Goal: Information Seeking & Learning: Learn about a topic

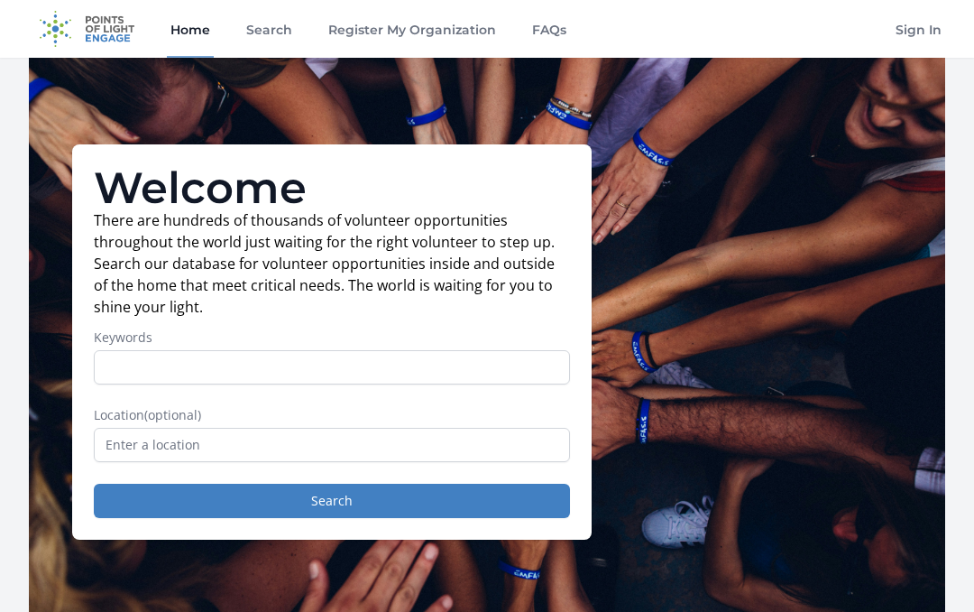
click at [198, 371] on input "Keywords" at bounding box center [332, 367] width 476 height 34
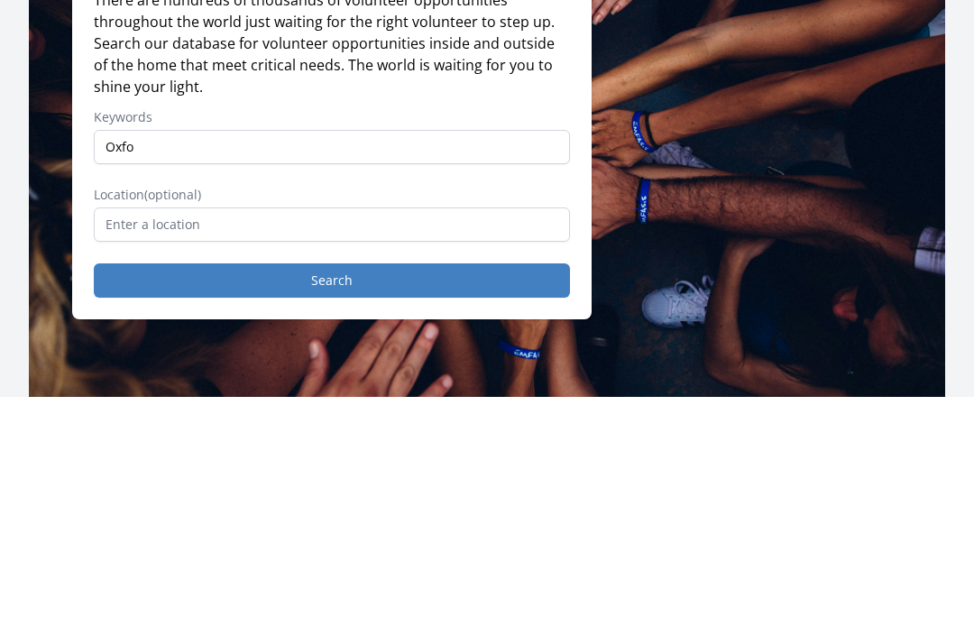
type input "Oxfo"
click at [332, 484] on button "Search" at bounding box center [332, 501] width 476 height 34
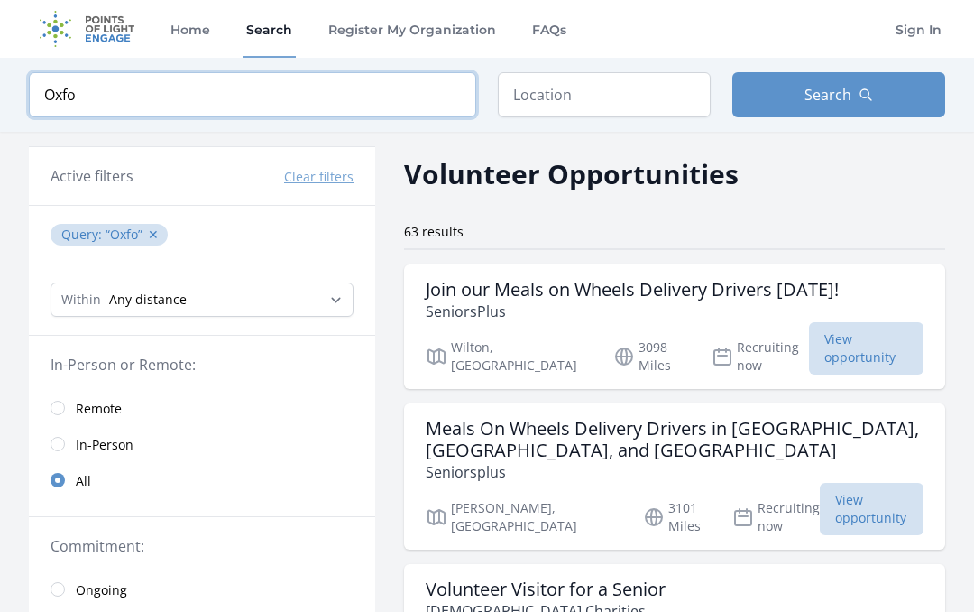
click at [124, 90] on input "Oxfo" at bounding box center [252, 94] width 447 height 45
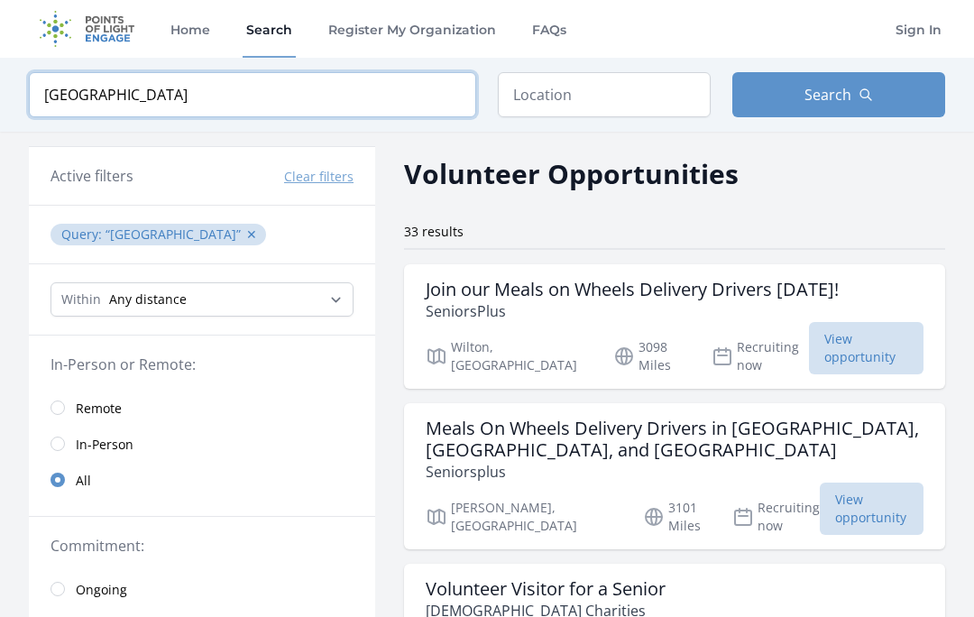
type input "Oxford"
click at [841, 102] on span "Search" at bounding box center [828, 95] width 47 height 22
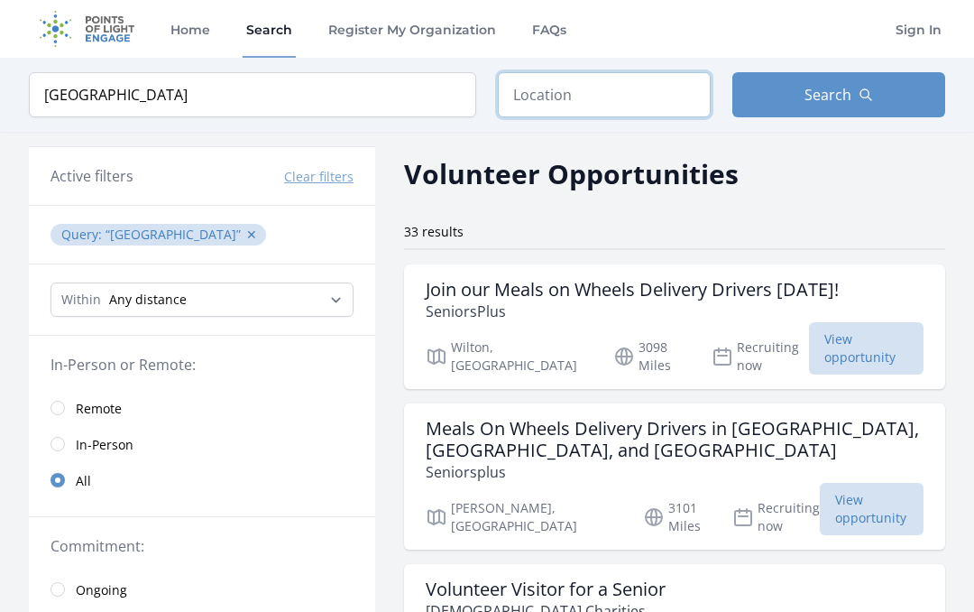
click at [542, 106] on input "text" at bounding box center [604, 94] width 213 height 45
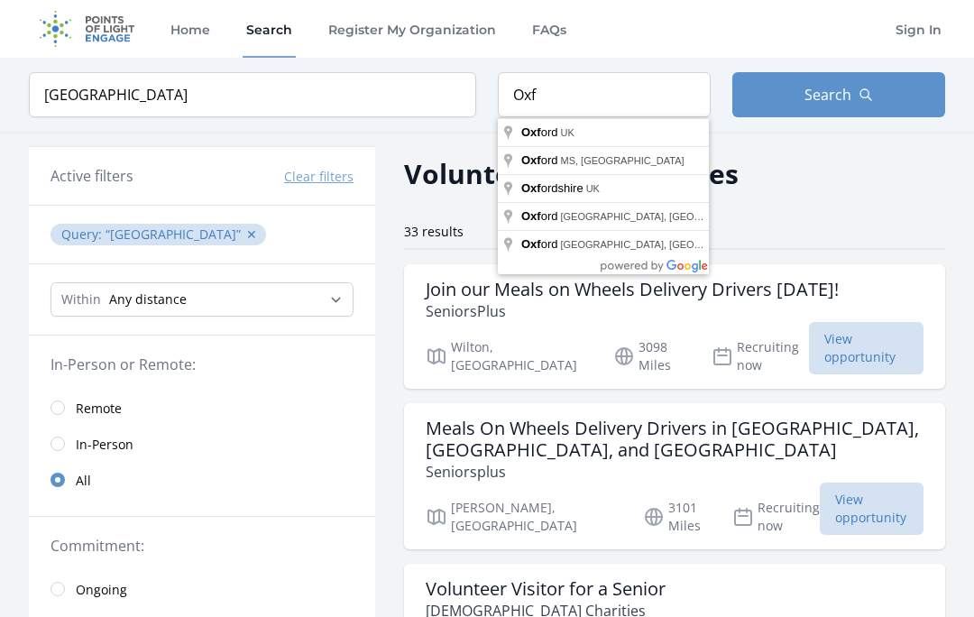
type input "Oxford, UK"
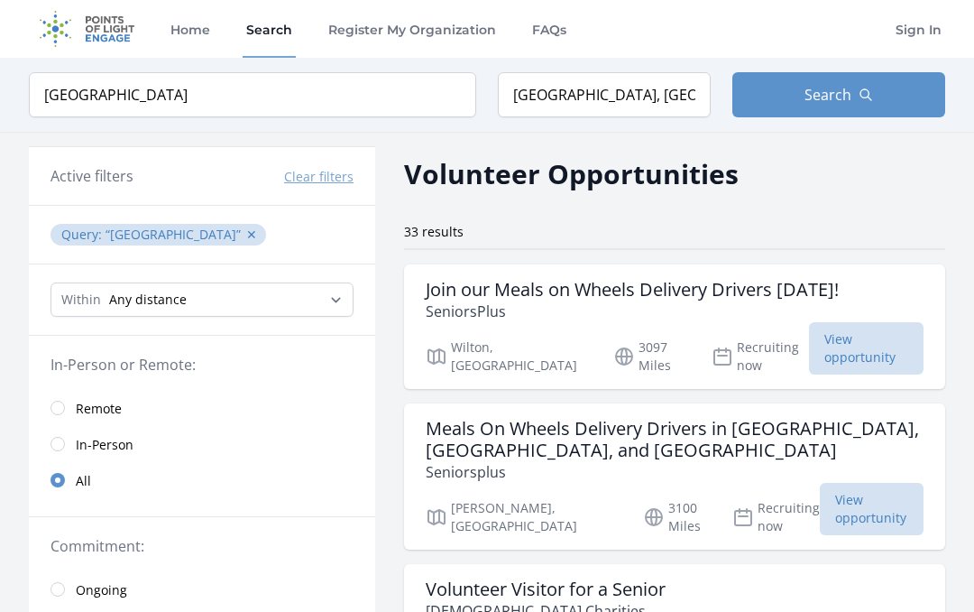
click at [855, 110] on button "Search" at bounding box center [839, 94] width 213 height 45
click at [150, 103] on input "Oxford" at bounding box center [252, 94] width 447 height 45
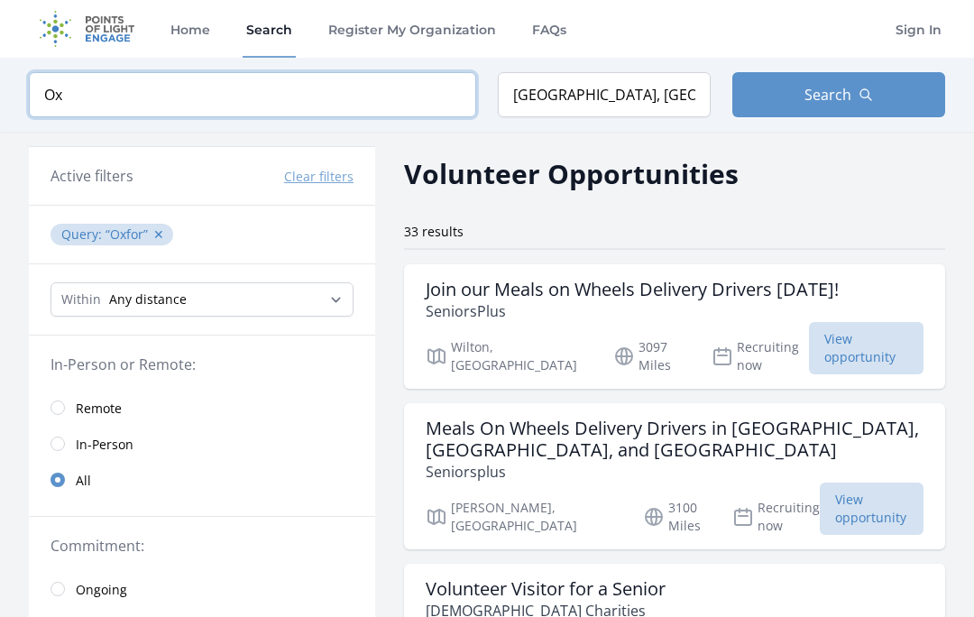
type input "O"
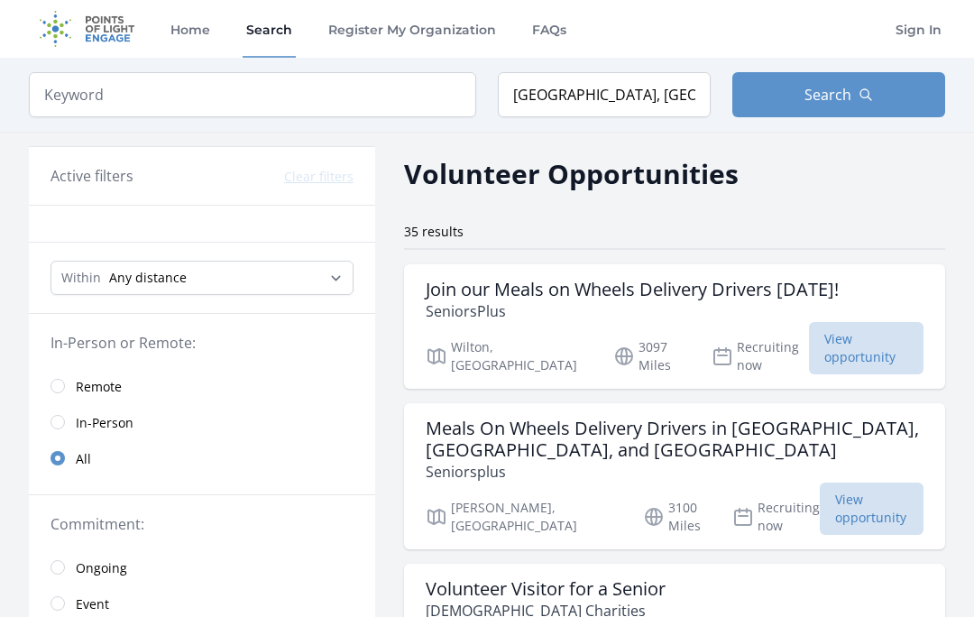
click at [849, 106] on button "Search" at bounding box center [839, 94] width 213 height 45
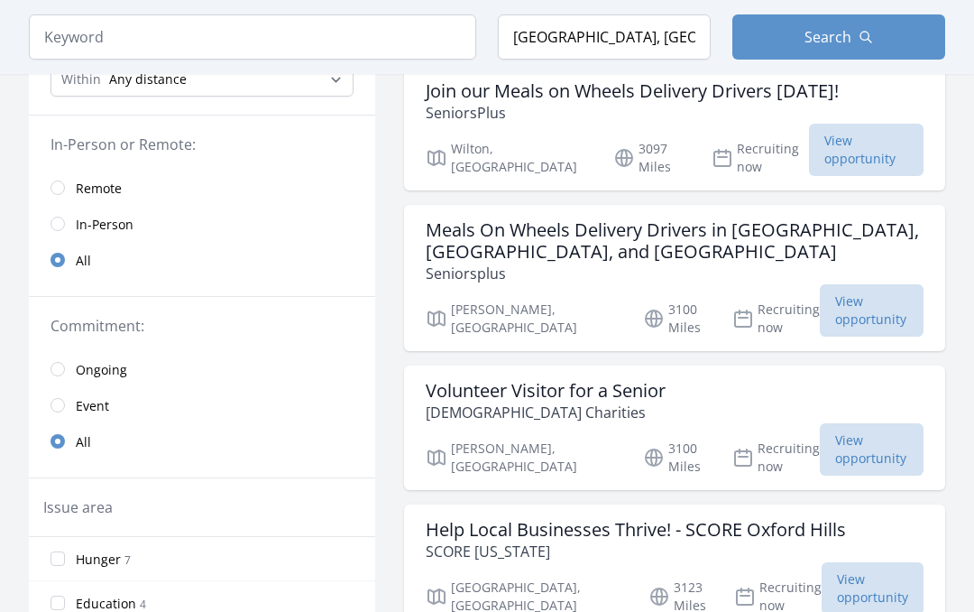
scroll to position [198, 0]
click at [62, 225] on input "radio" at bounding box center [58, 224] width 14 height 14
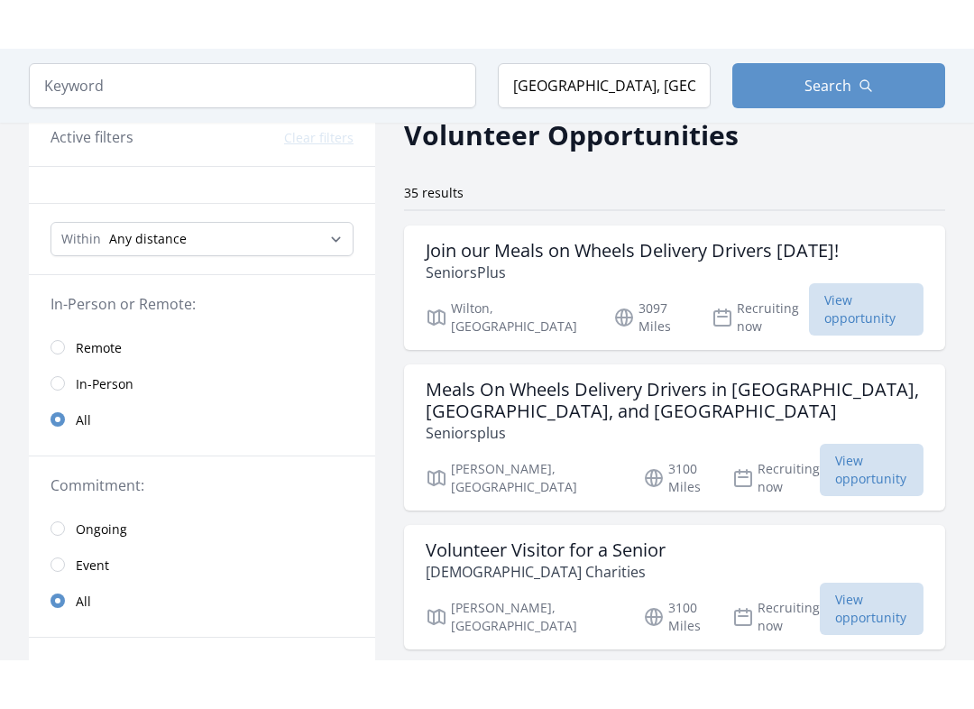
scroll to position [81, 0]
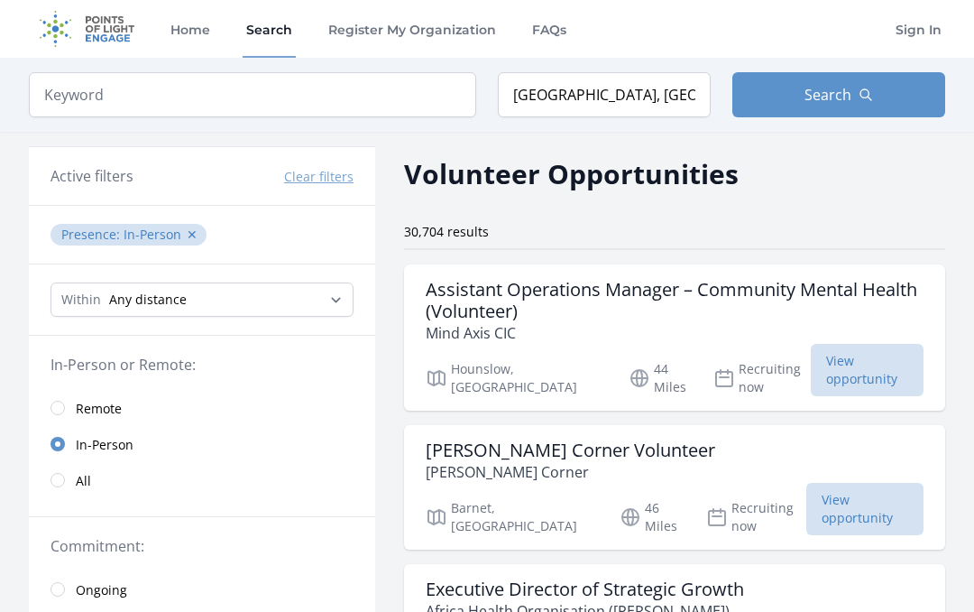
click at [195, 43] on link "Home" at bounding box center [190, 29] width 47 height 58
click at [192, 45] on link "Home" at bounding box center [190, 29] width 47 height 58
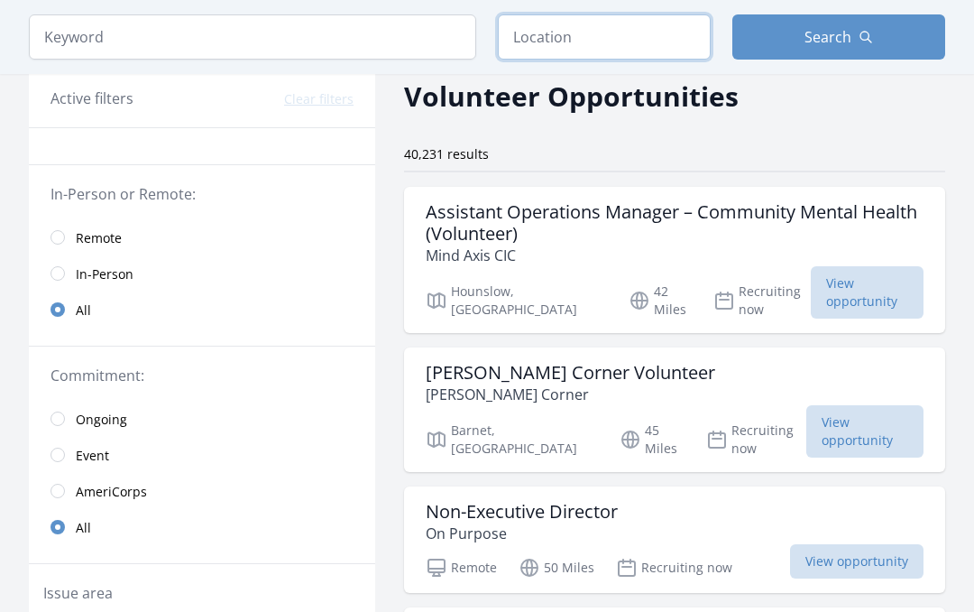
click at [555, 39] on input "text" at bounding box center [604, 36] width 213 height 45
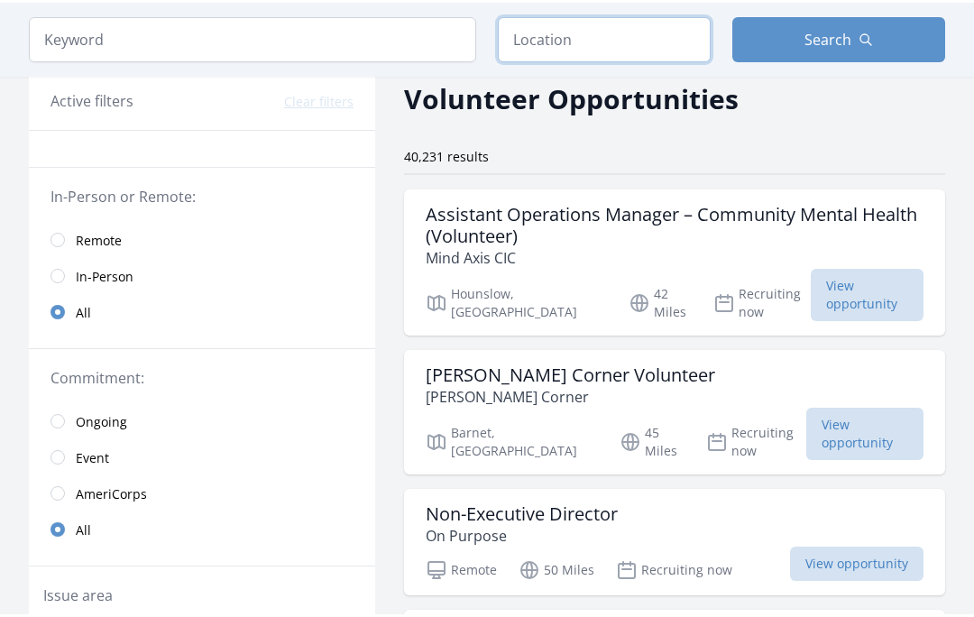
scroll to position [77, 0]
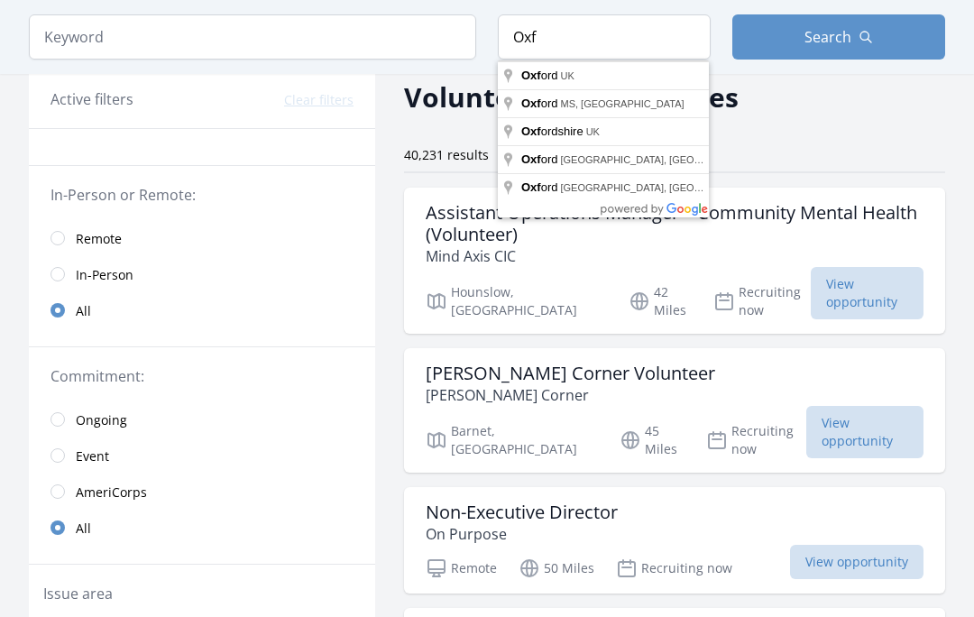
type input "Oxford, UK"
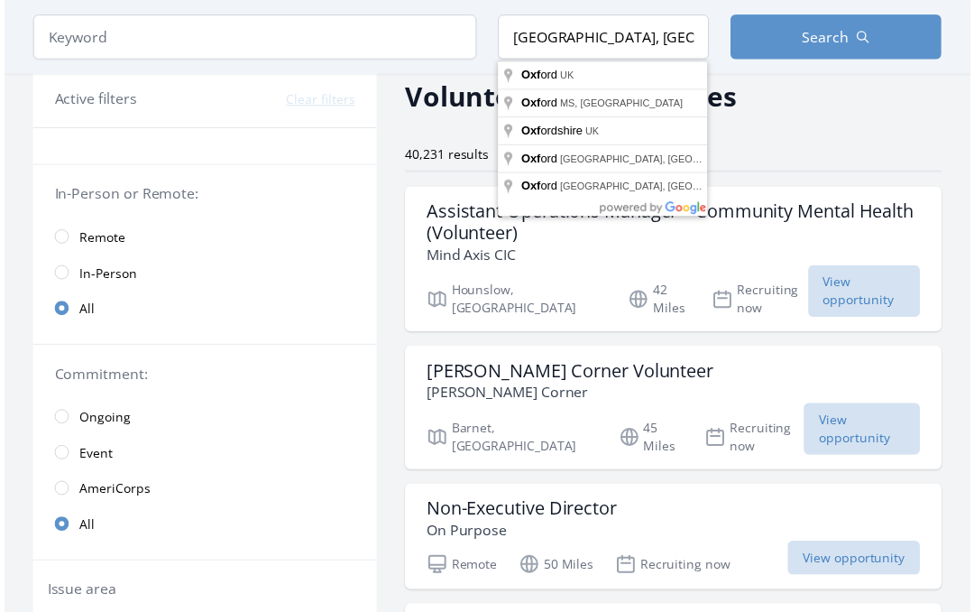
scroll to position [78, 0]
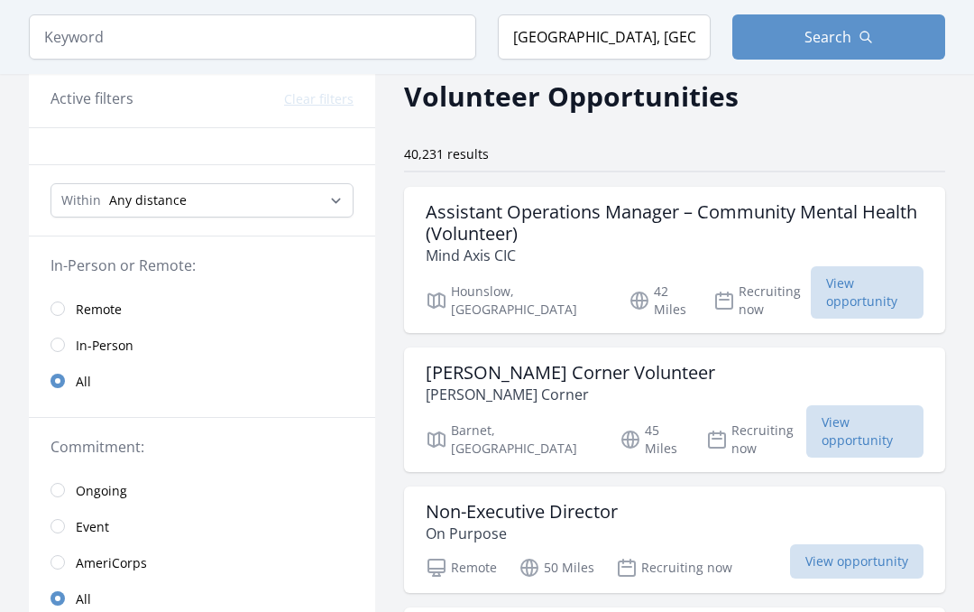
click at [842, 39] on span "Search" at bounding box center [828, 37] width 47 height 22
click at [839, 39] on span "Search" at bounding box center [828, 37] width 47 height 22
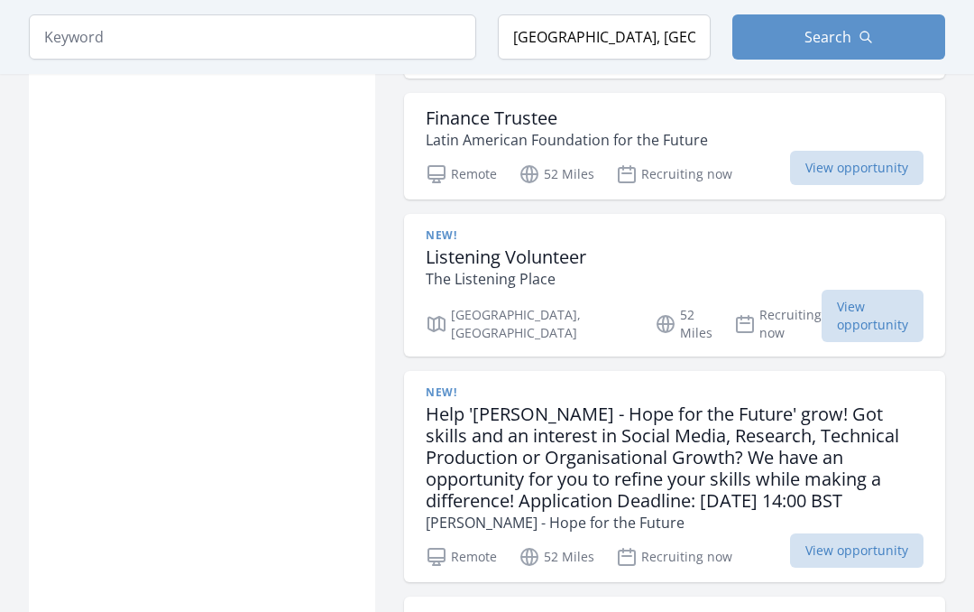
scroll to position [2581, 0]
